Goal: Transaction & Acquisition: Purchase product/service

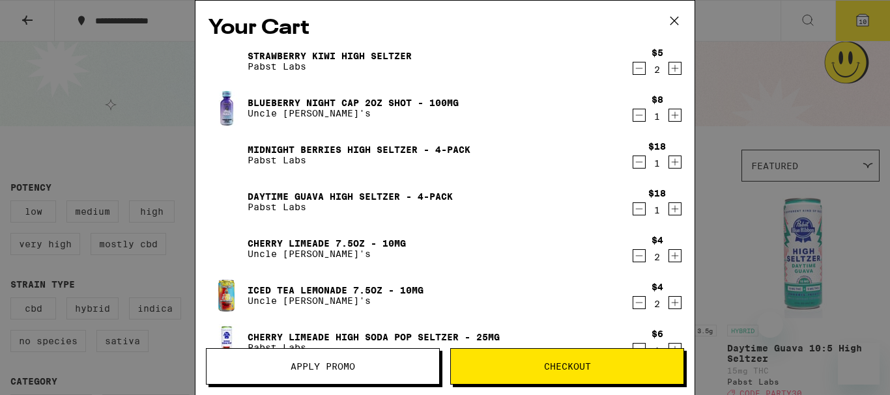
click at [389, 296] on p "Uncle [PERSON_NAME]'s" at bounding box center [336, 301] width 176 height 10
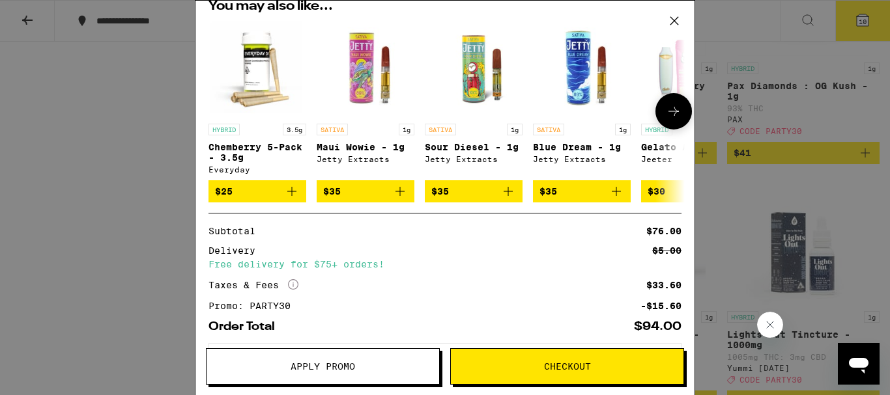
scroll to position [446, 0]
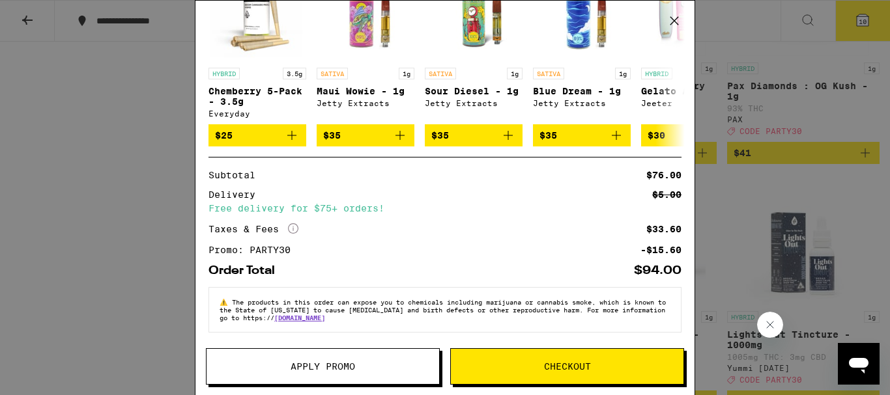
click at [547, 367] on span "Checkout" at bounding box center [567, 366] width 47 height 9
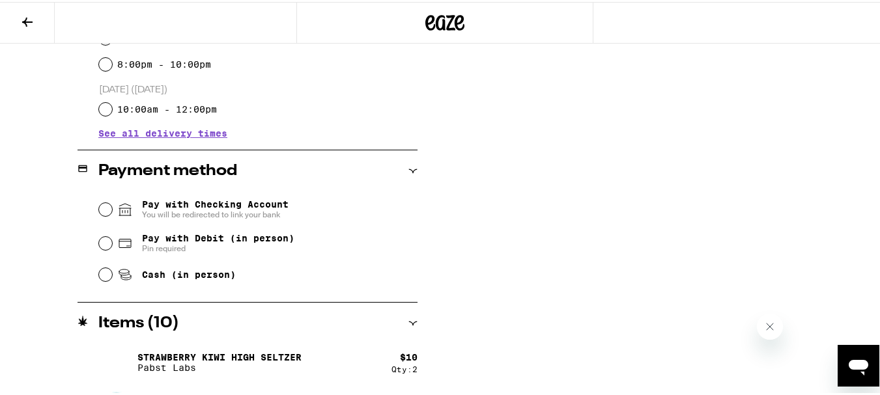
scroll to position [477, 0]
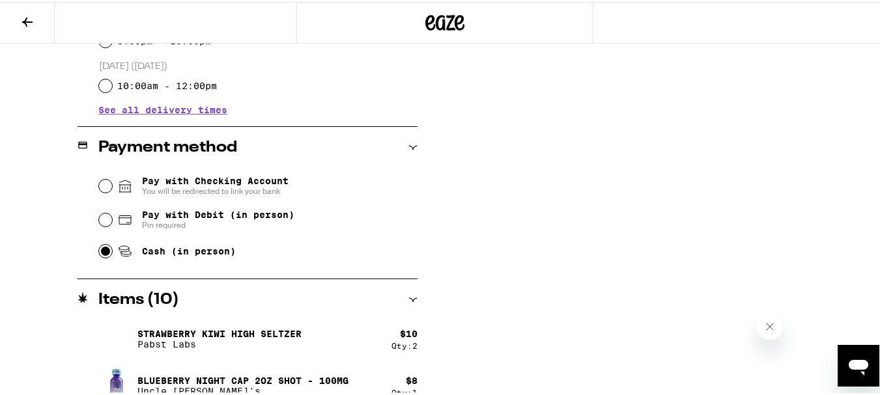
click at [102, 256] on input "Cash (in person)" at bounding box center [105, 249] width 13 height 13
radio input "true"
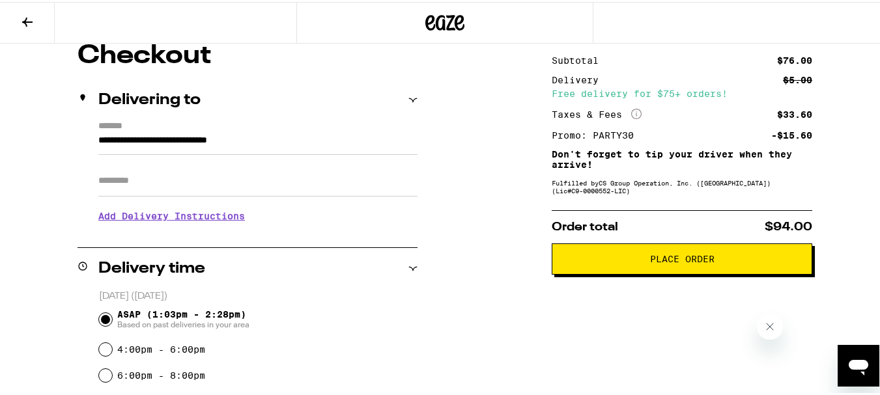
scroll to position [91, 0]
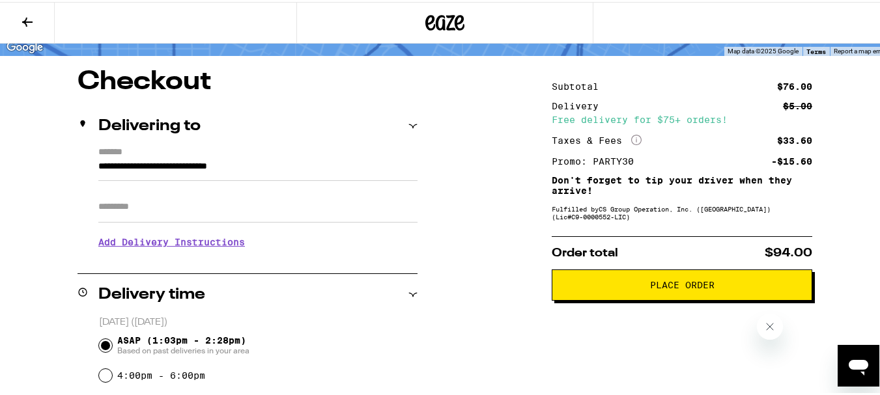
click at [657, 288] on span "Place Order" at bounding box center [682, 283] width 64 height 9
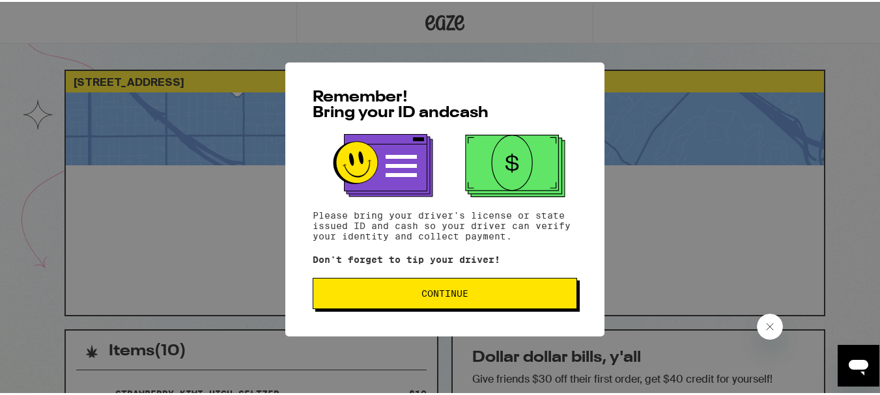
click at [421, 294] on span "Continue" at bounding box center [444, 291] width 47 height 9
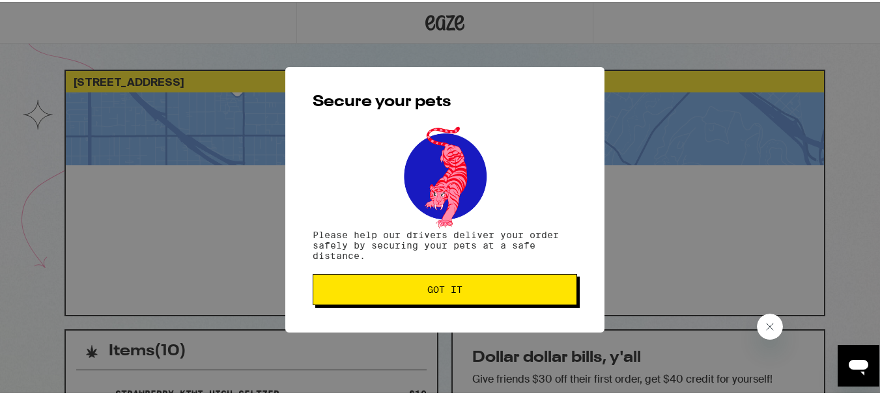
click at [420, 294] on button "Got it" at bounding box center [445, 287] width 264 height 31
